Goal: Check status: Check status

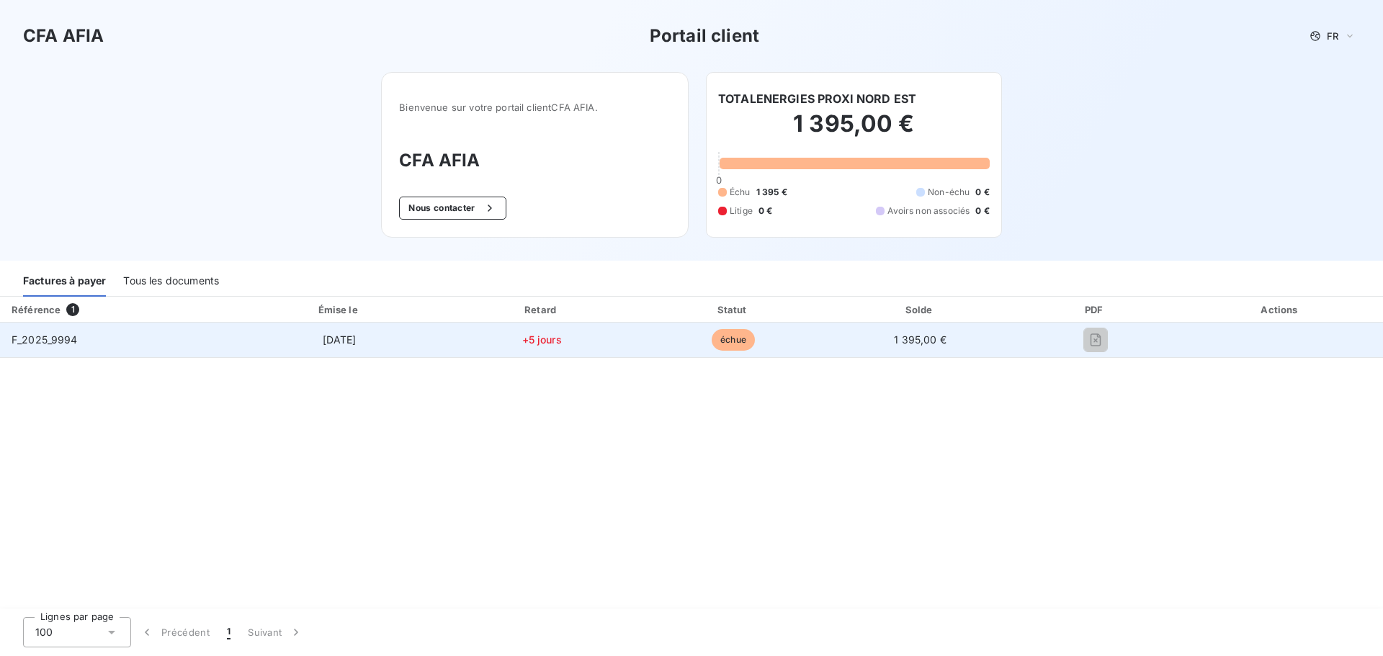
click at [457, 343] on td "+5 jours" at bounding box center [542, 340] width 194 height 35
click at [57, 341] on span "F_2025_9994" at bounding box center [45, 340] width 66 height 12
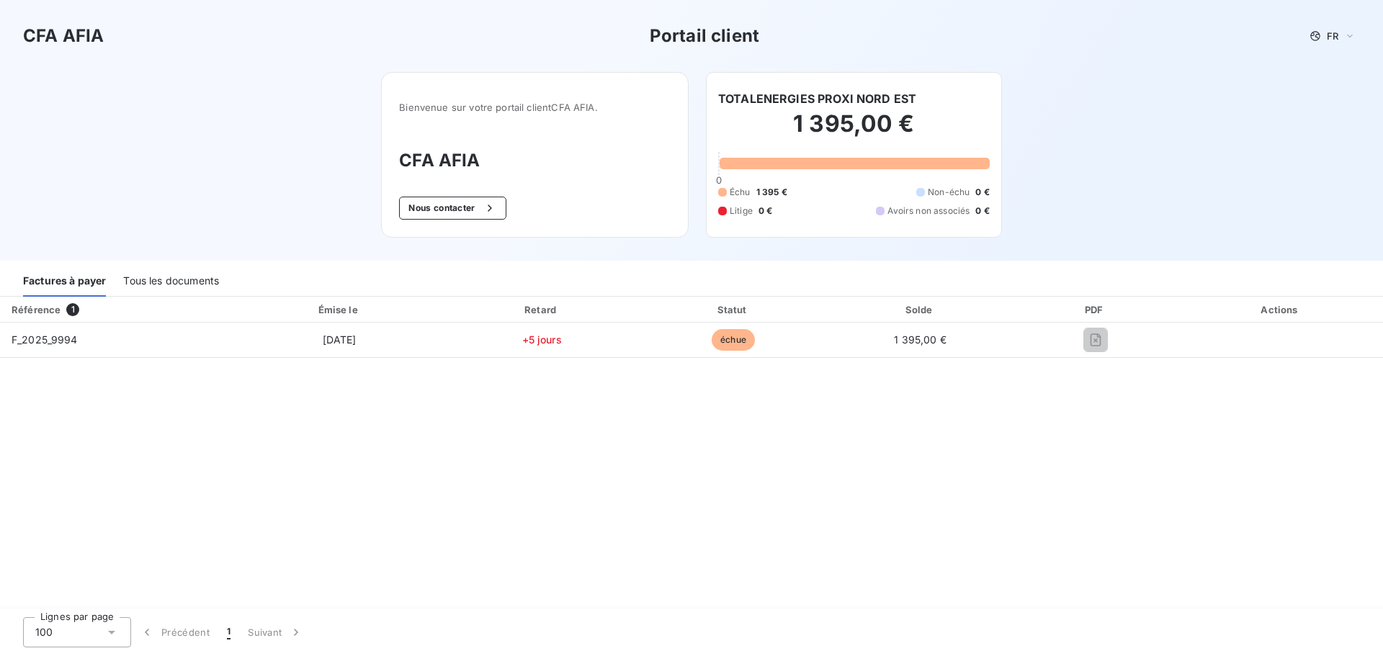
click at [172, 278] on div "Tous les documents" at bounding box center [171, 282] width 96 height 30
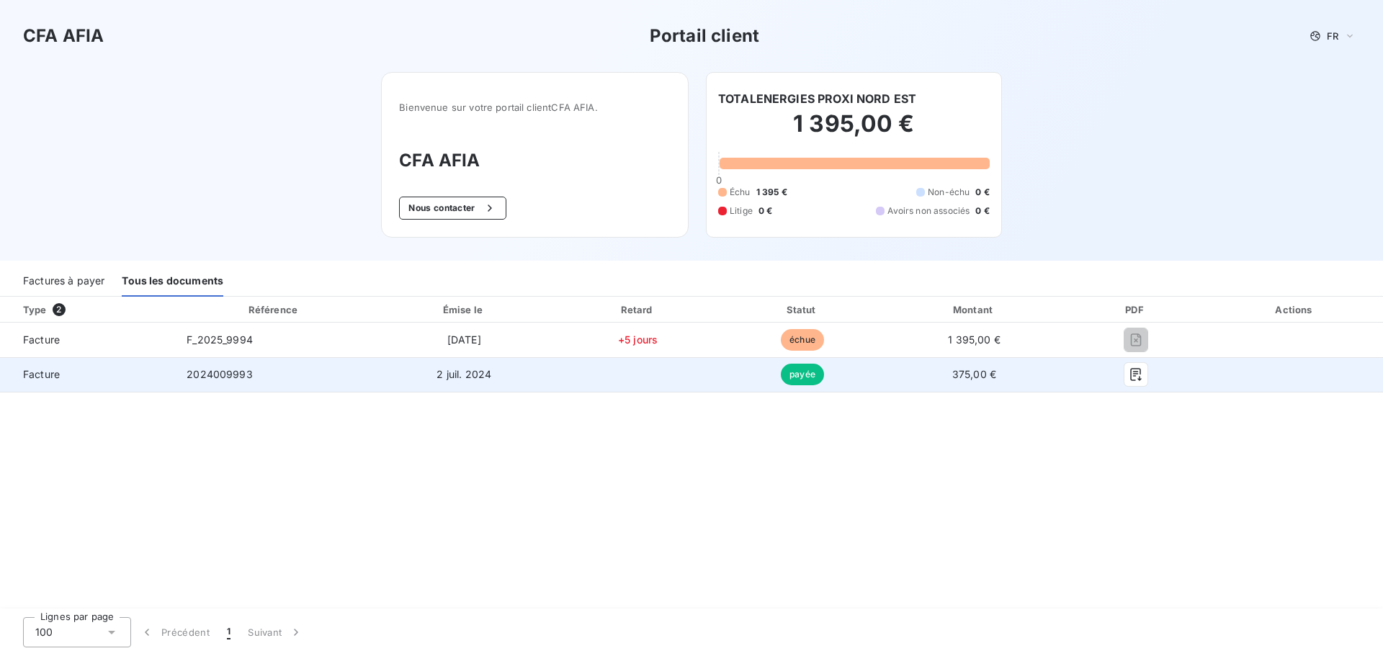
click at [48, 380] on span "Facture" at bounding box center [88, 374] width 152 height 14
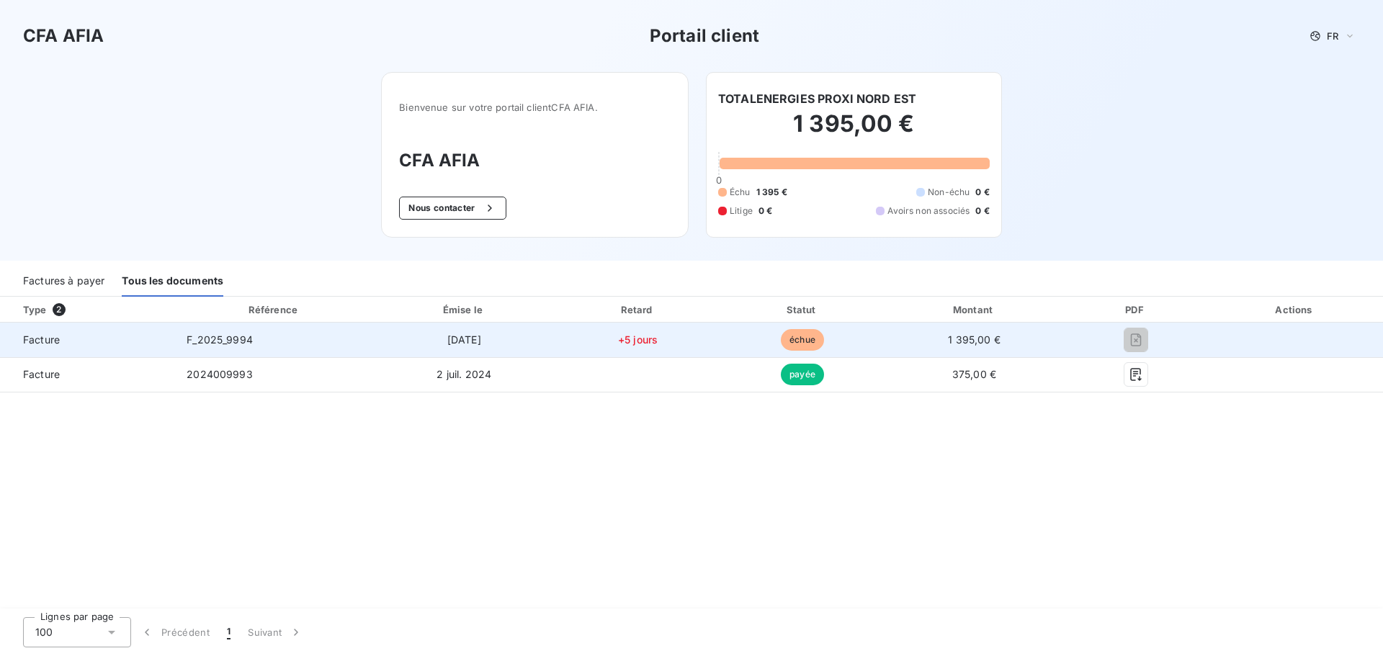
click at [467, 341] on span "[DATE]" at bounding box center [464, 340] width 34 height 12
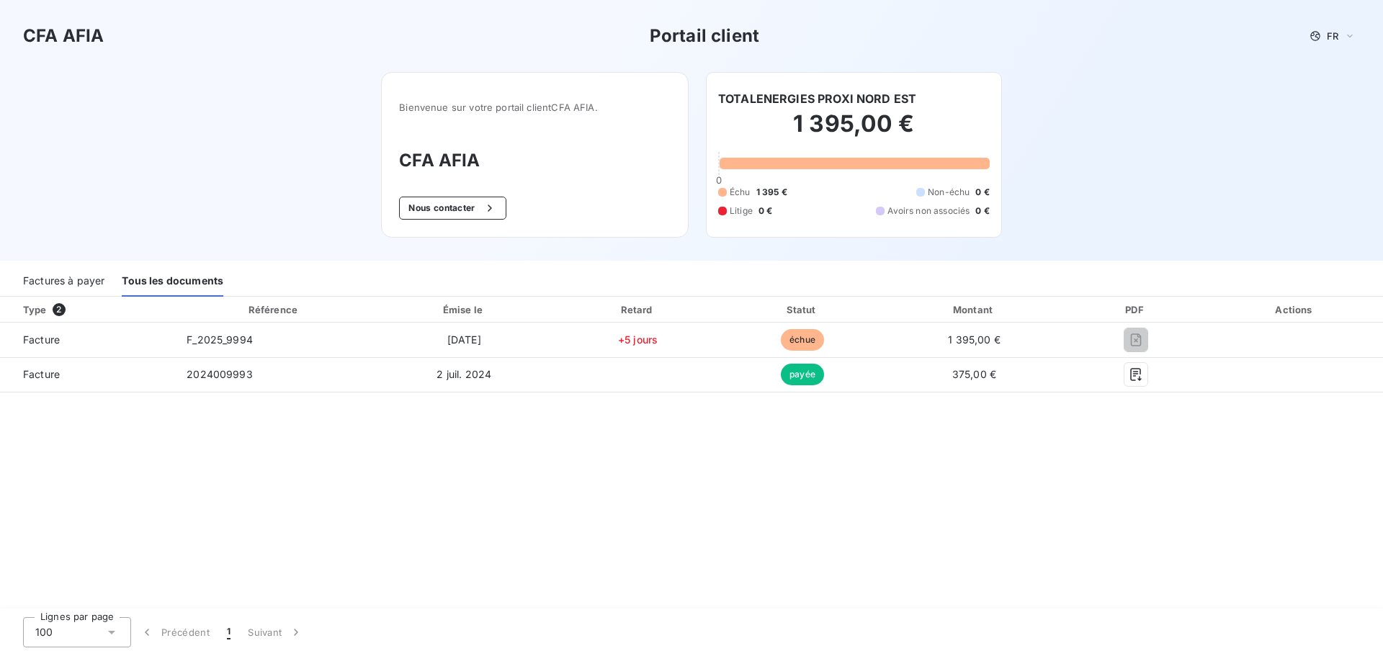
click at [73, 281] on div "Factures à payer" at bounding box center [63, 282] width 81 height 30
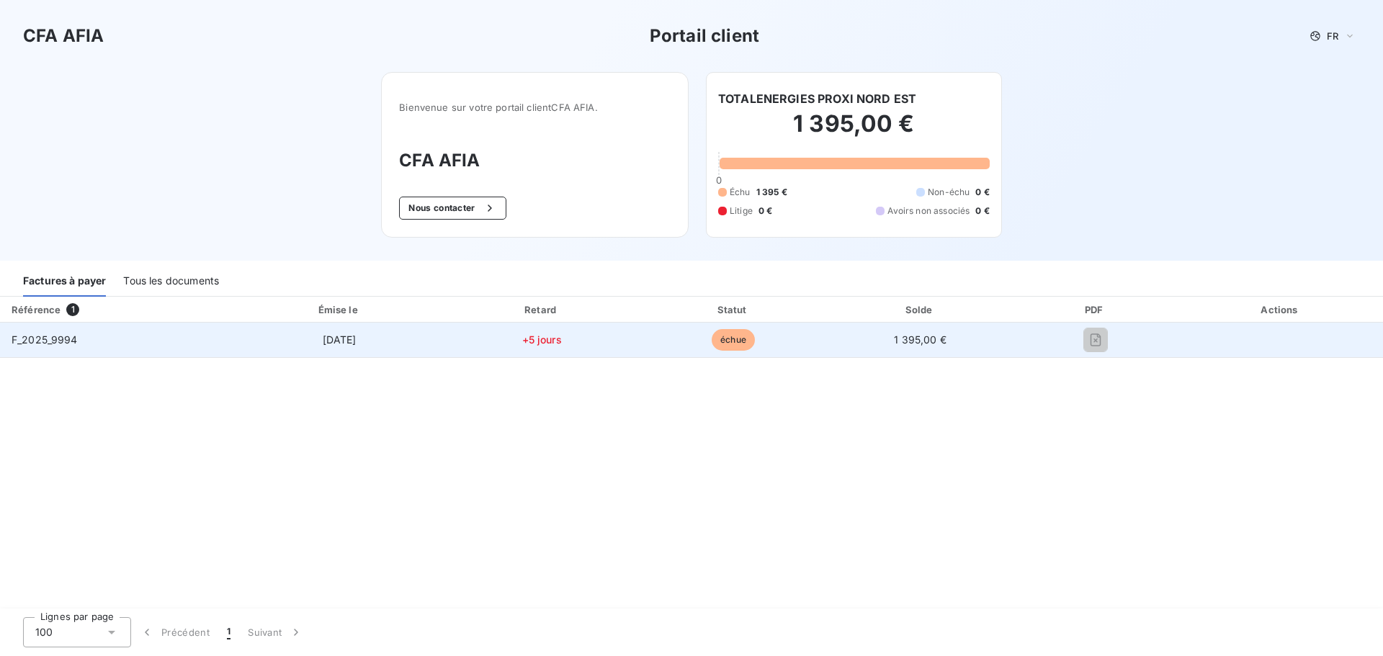
drag, startPoint x: 738, startPoint y: 341, endPoint x: 1026, endPoint y: 340, distance: 288.9
click at [743, 341] on span "échue" at bounding box center [733, 340] width 43 height 22
click at [904, 339] on span "1 395,00 €" at bounding box center [920, 340] width 53 height 12
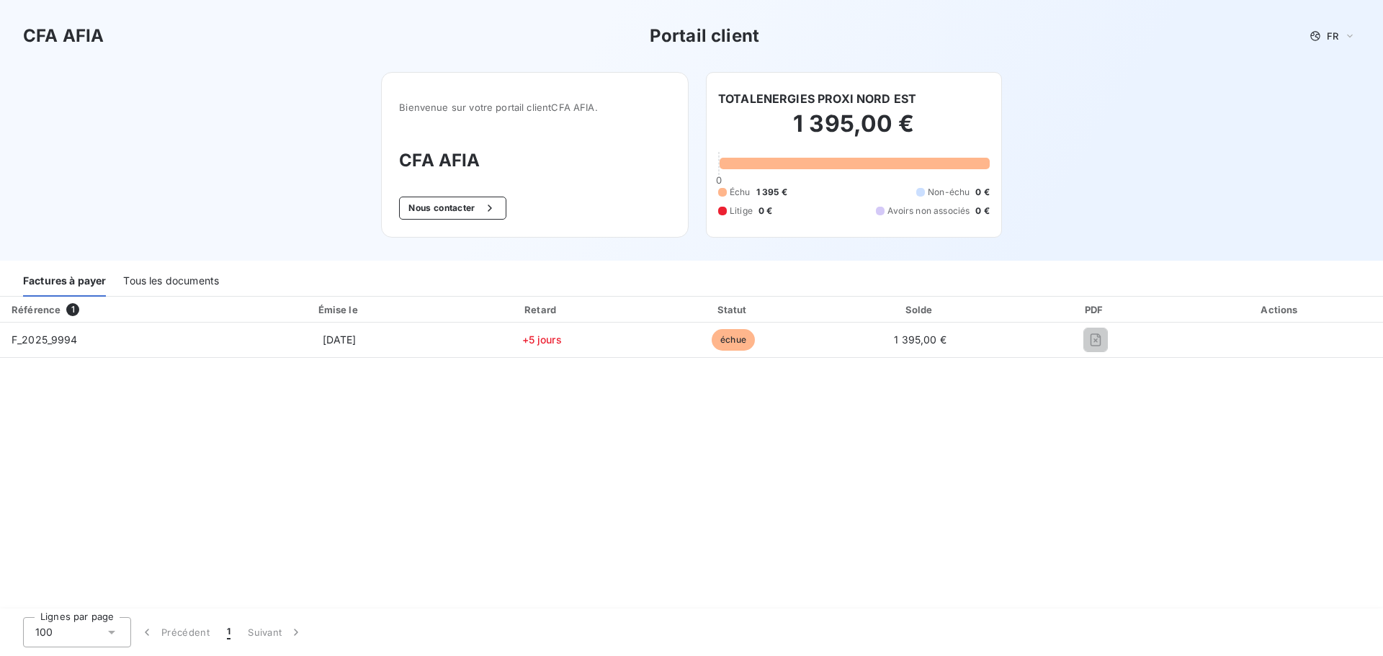
click at [42, 321] on th "Référence 1" at bounding box center [117, 310] width 234 height 26
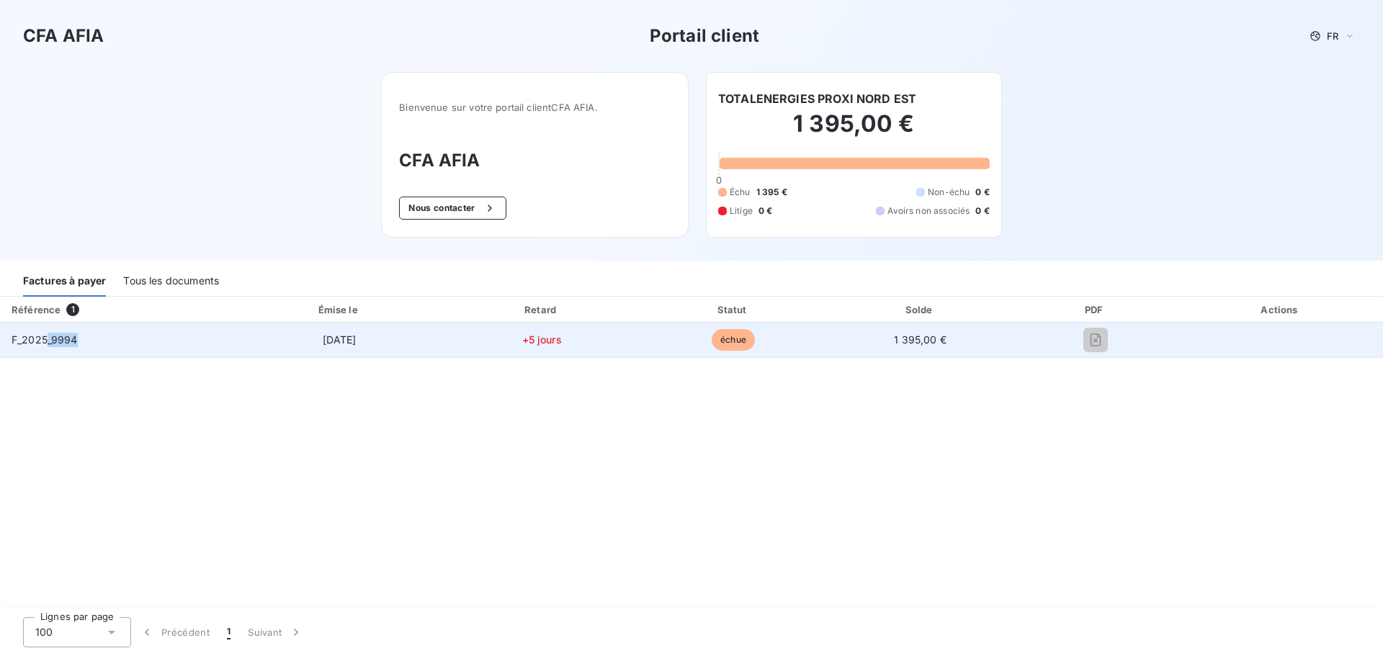
drag, startPoint x: 46, startPoint y: 339, endPoint x: 207, endPoint y: 346, distance: 161.5
click at [207, 346] on td "F_2025_9994" at bounding box center [117, 340] width 234 height 35
click at [357, 344] on span "[DATE]" at bounding box center [340, 340] width 34 height 12
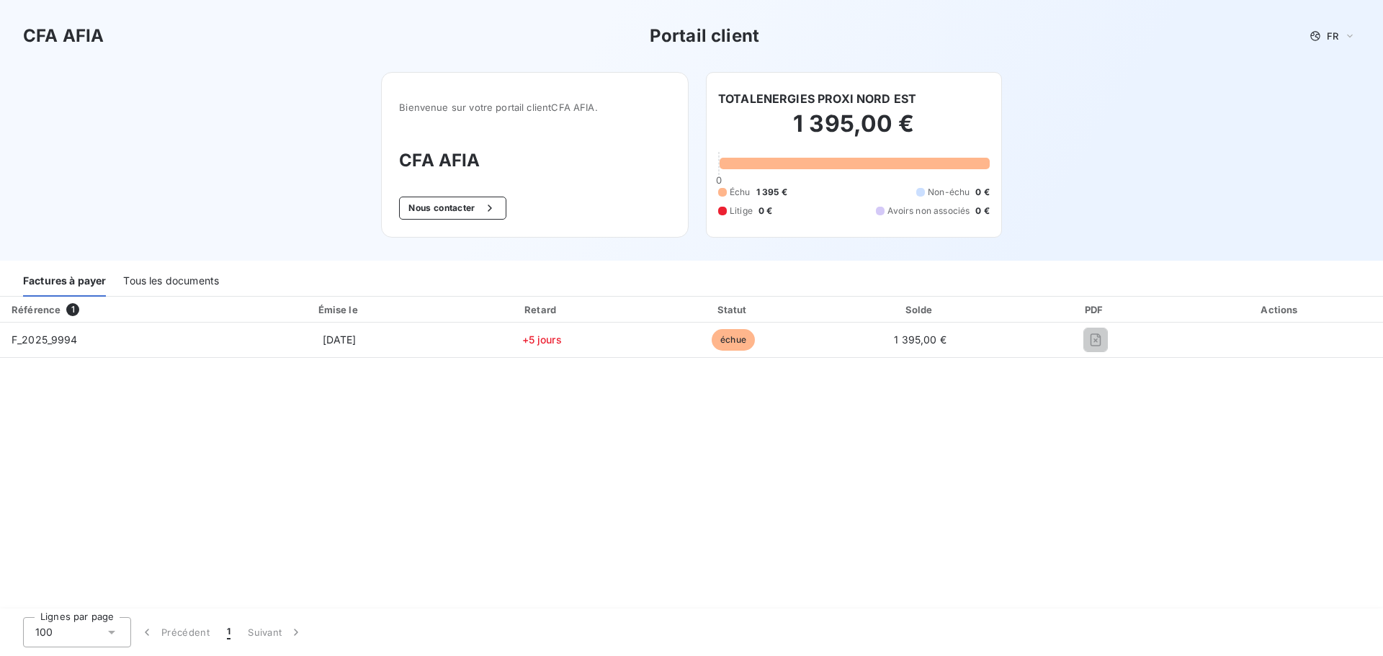
click at [541, 318] on th "Retard" at bounding box center [542, 310] width 194 height 26
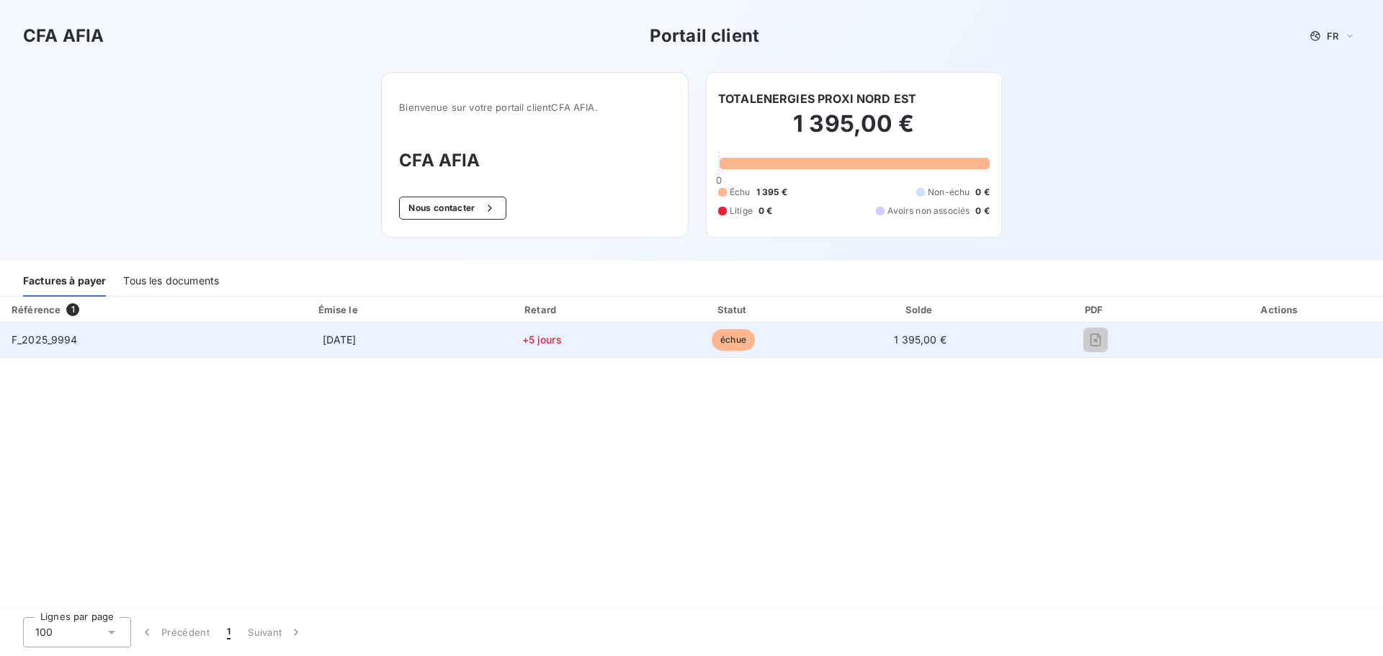
click at [740, 341] on span "échue" at bounding box center [733, 340] width 43 height 22
drag, startPoint x: 926, startPoint y: 338, endPoint x: 1008, endPoint y: 341, distance: 81.4
click at [933, 343] on span "1 395,00 €" at bounding box center [920, 340] width 53 height 12
click at [1082, 340] on div at bounding box center [1095, 339] width 143 height 23
click at [1080, 336] on div at bounding box center [1095, 339] width 143 height 23
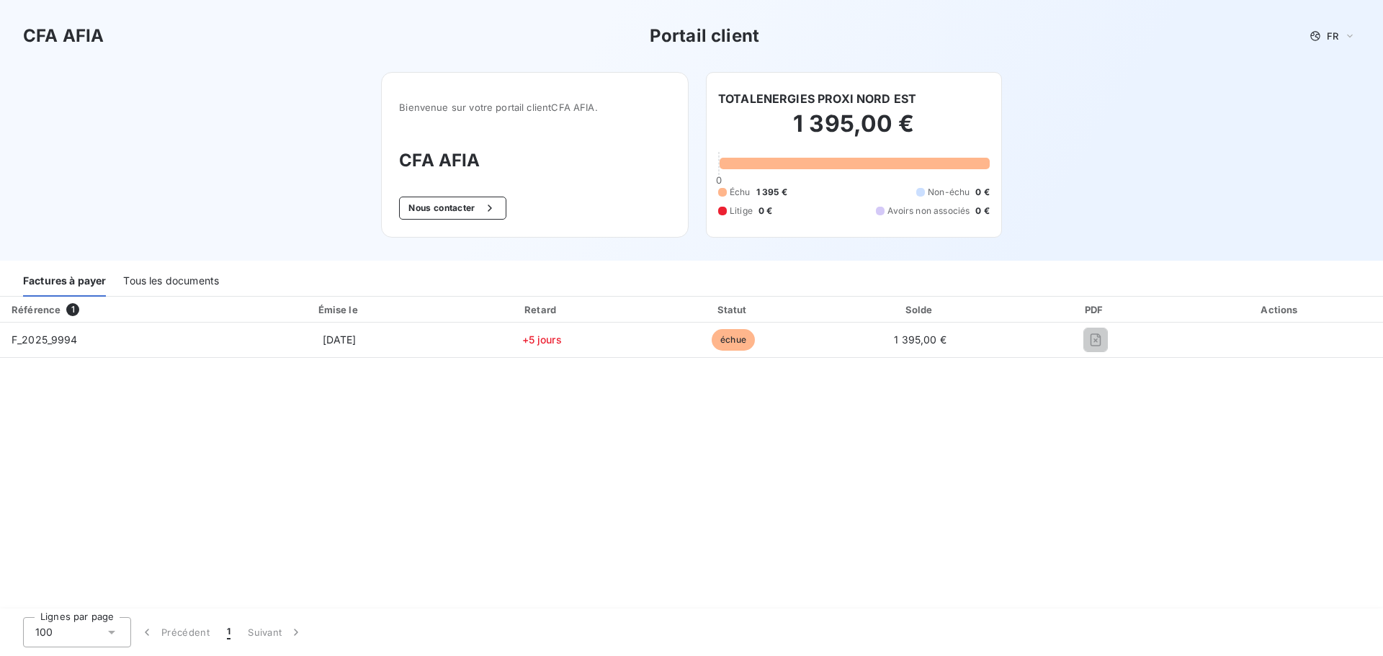
click at [453, 435] on div "Référence 1 Émise le Retard Statut Solde PDF Actions F_2025_9994 [DATE] +5 jour…" at bounding box center [691, 453] width 1383 height 313
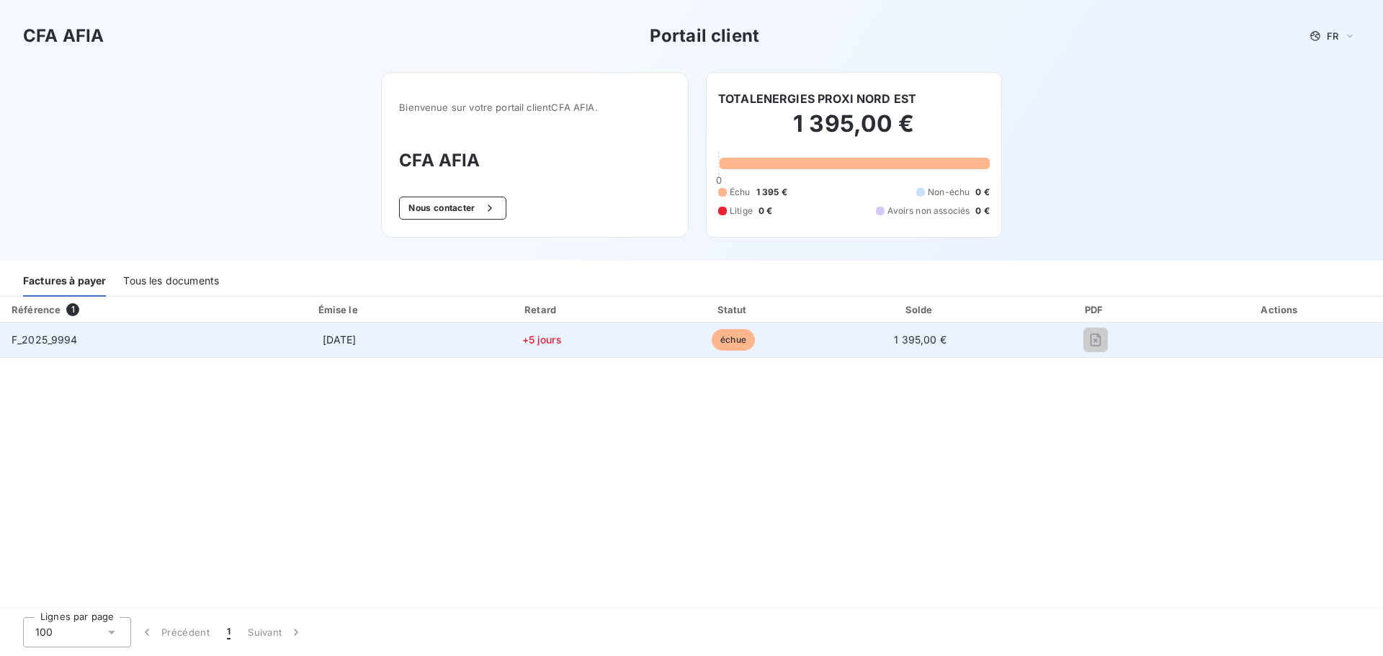
click at [1099, 341] on table "Référence 1 Émise le Retard Statut Solde PDF Actions F_2025_9994 [DATE] +5 jour…" at bounding box center [691, 327] width 1383 height 61
click at [927, 345] on span "1 395,00 €" at bounding box center [920, 340] width 53 height 12
click at [815, 338] on td "échue" at bounding box center [733, 340] width 189 height 35
click at [671, 347] on td "échue" at bounding box center [733, 340] width 189 height 35
click at [696, 346] on td "échue" at bounding box center [733, 340] width 189 height 35
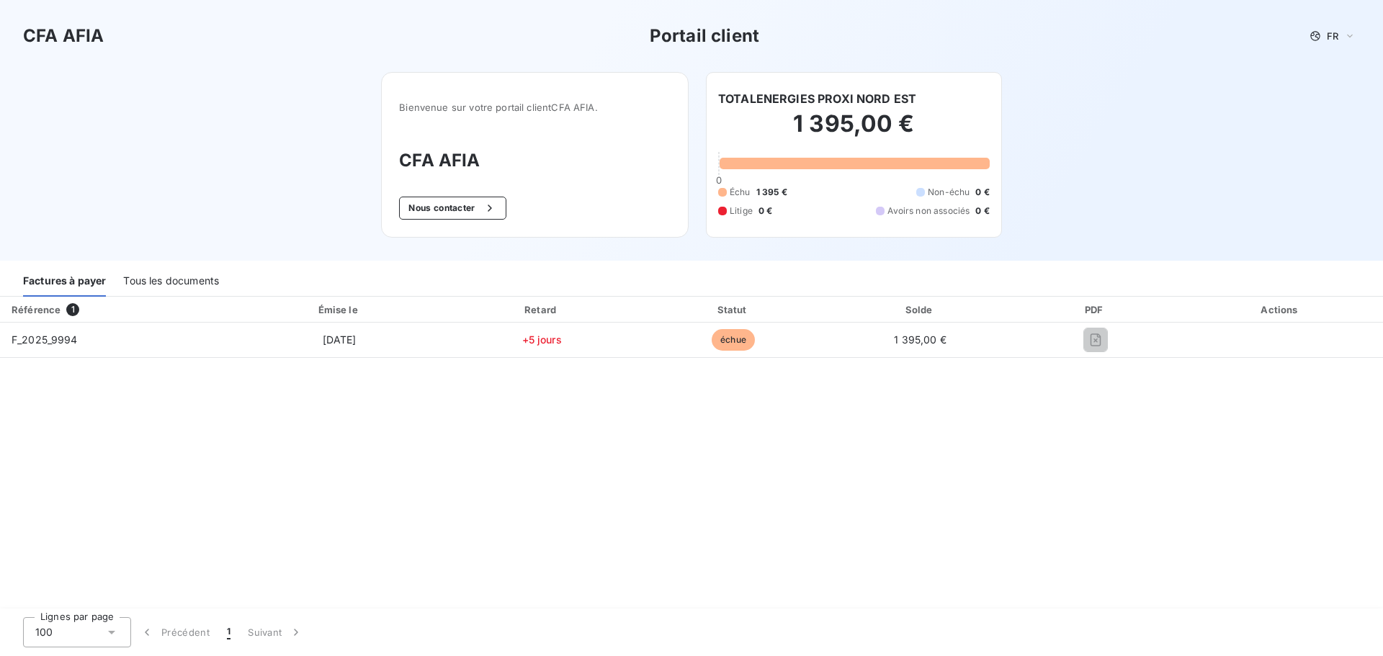
drag, startPoint x: 1242, startPoint y: 326, endPoint x: 1160, endPoint y: 358, distance: 88.0
click at [1245, 328] on td at bounding box center [1280, 340] width 205 height 35
